Goal: Task Accomplishment & Management: Complete application form

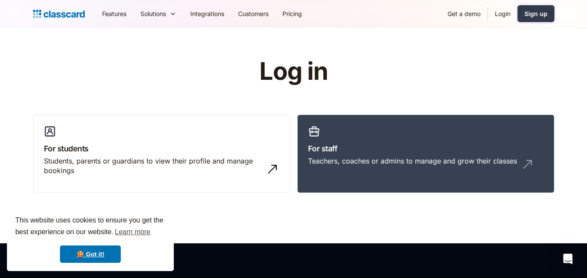
click at [535, 12] on div "Sign up" at bounding box center [535, 13] width 23 height 9
click at [371, 147] on h3 "For staff" at bounding box center [425, 149] width 235 height 12
